Goal: Task Accomplishment & Management: Manage account settings

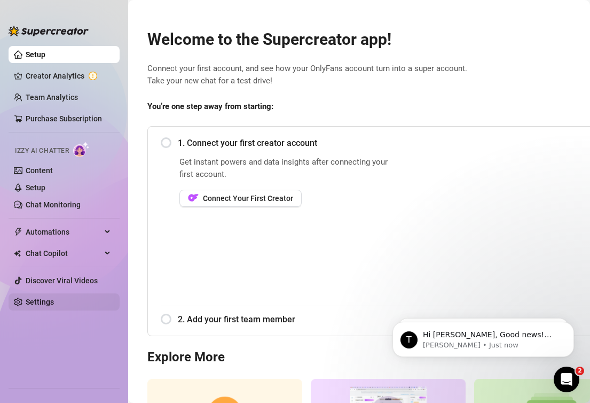
click at [41, 298] on link "Settings" at bounding box center [40, 302] width 28 height 9
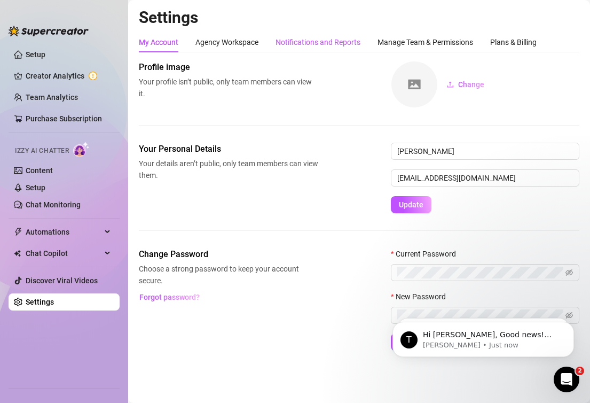
click at [309, 44] on div "Notifications and Reports" at bounding box center [318, 42] width 85 height 12
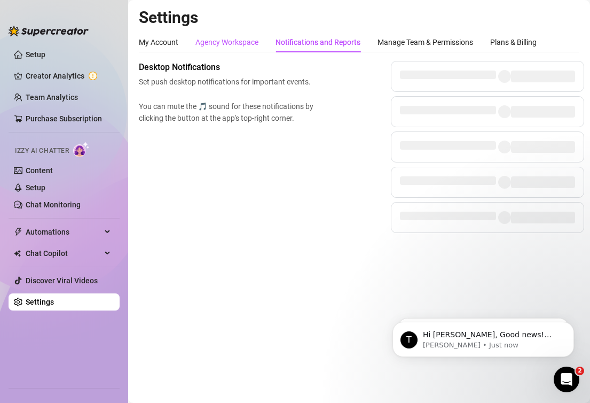
click at [225, 45] on div "Agency Workspace" at bounding box center [227, 42] width 63 height 12
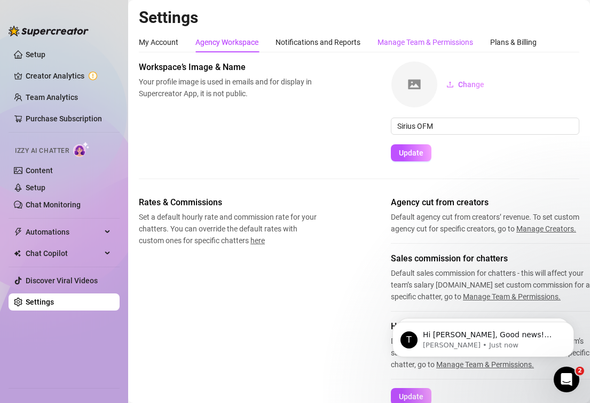
click at [386, 43] on div "Manage Team & Permissions" at bounding box center [426, 42] width 96 height 12
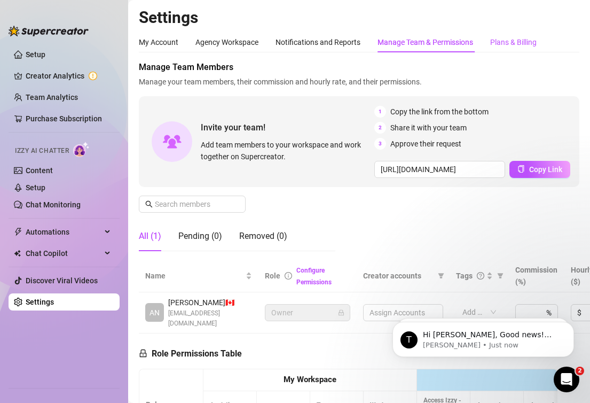
click at [504, 42] on div "Plans & Billing" at bounding box center [513, 42] width 46 height 12
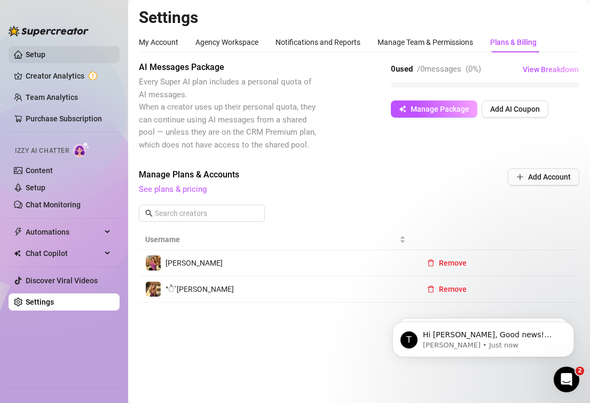
click at [45, 52] on link "Setup" at bounding box center [36, 54] width 20 height 9
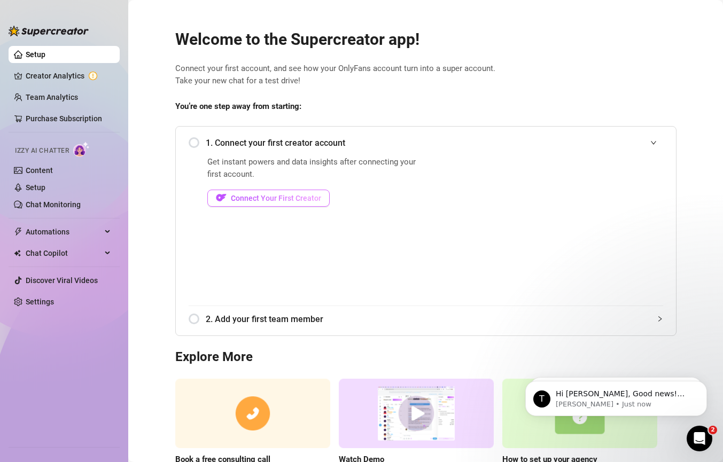
click at [254, 203] on button "Connect Your First Creator" at bounding box center [268, 198] width 122 height 17
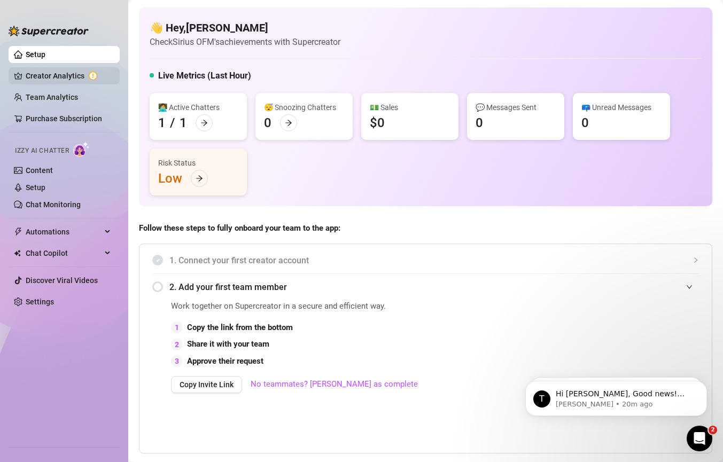
click at [47, 76] on link "Creator Analytics" at bounding box center [68, 75] width 85 height 17
